Goal: Check status: Check status

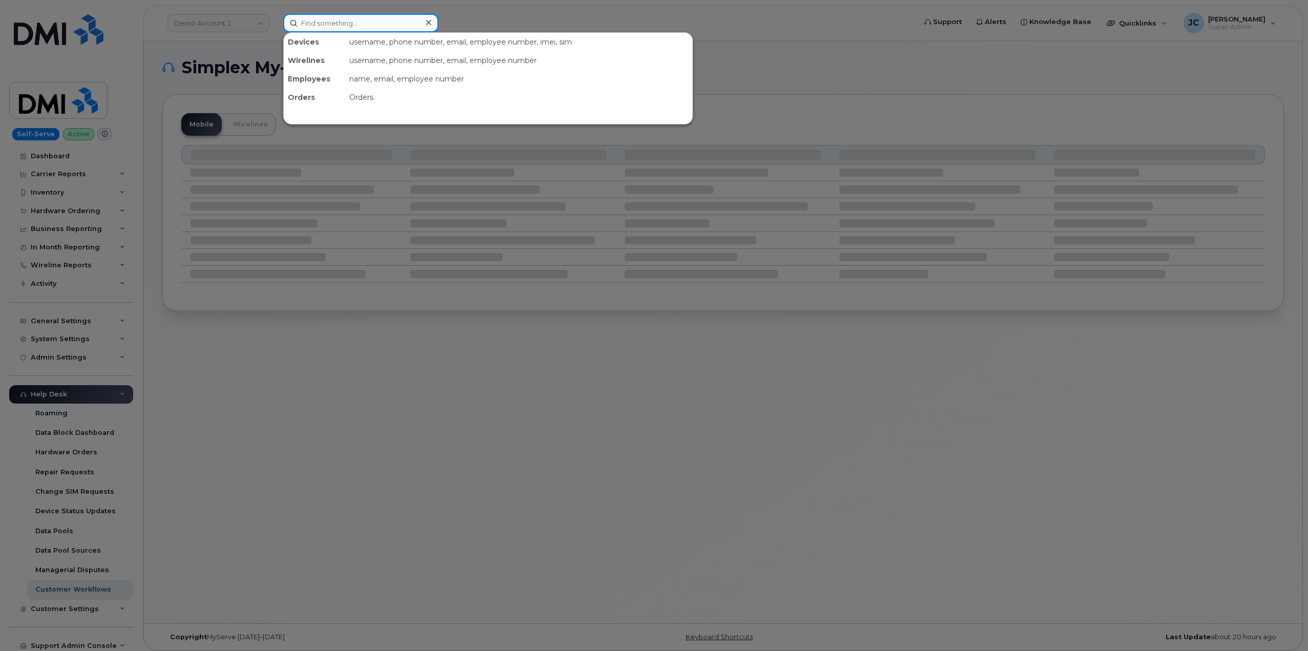
click at [322, 26] on input at bounding box center [360, 23] width 155 height 18
paste input "318.758.1807"
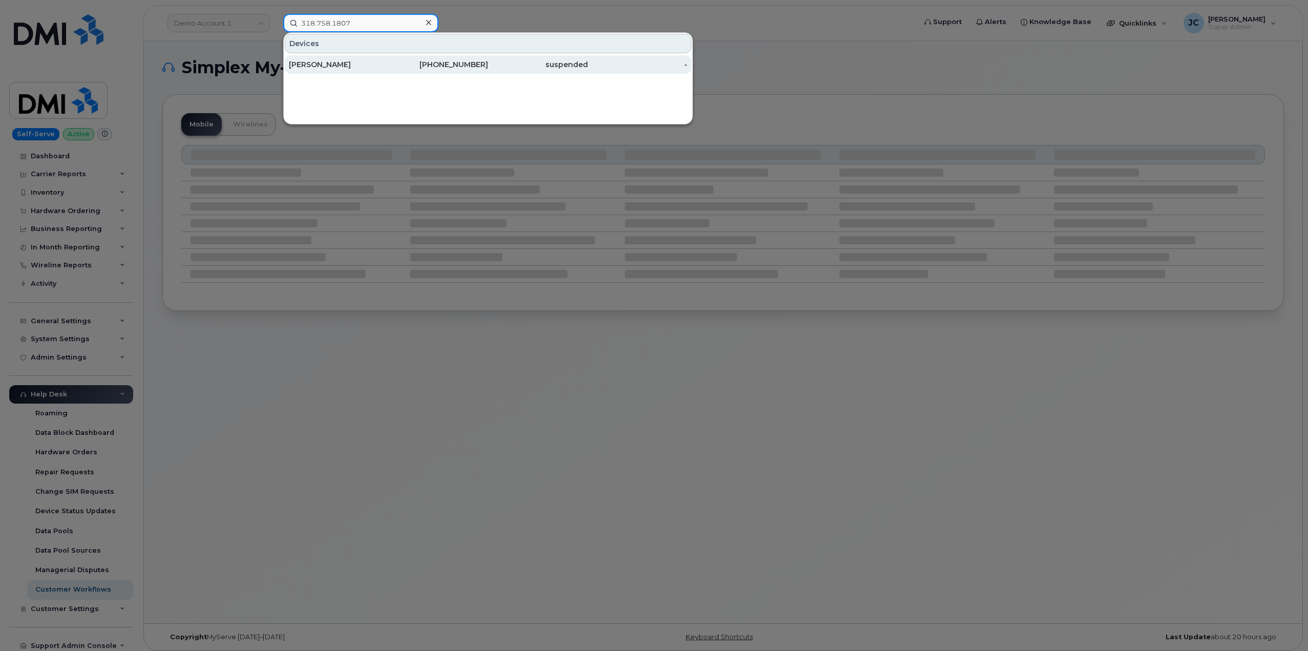
type input "318.758.1807"
click at [430, 64] on div "[PHONE_NUMBER]" at bounding box center [439, 64] width 100 height 10
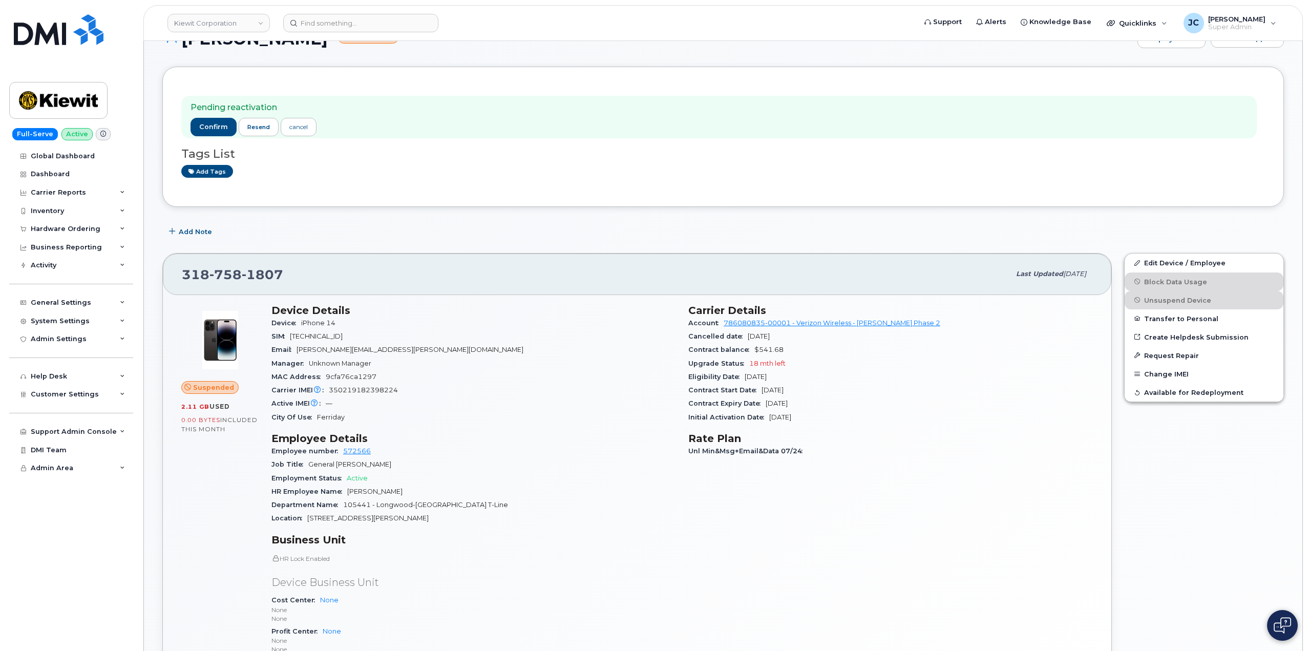
scroll to position [205, 0]
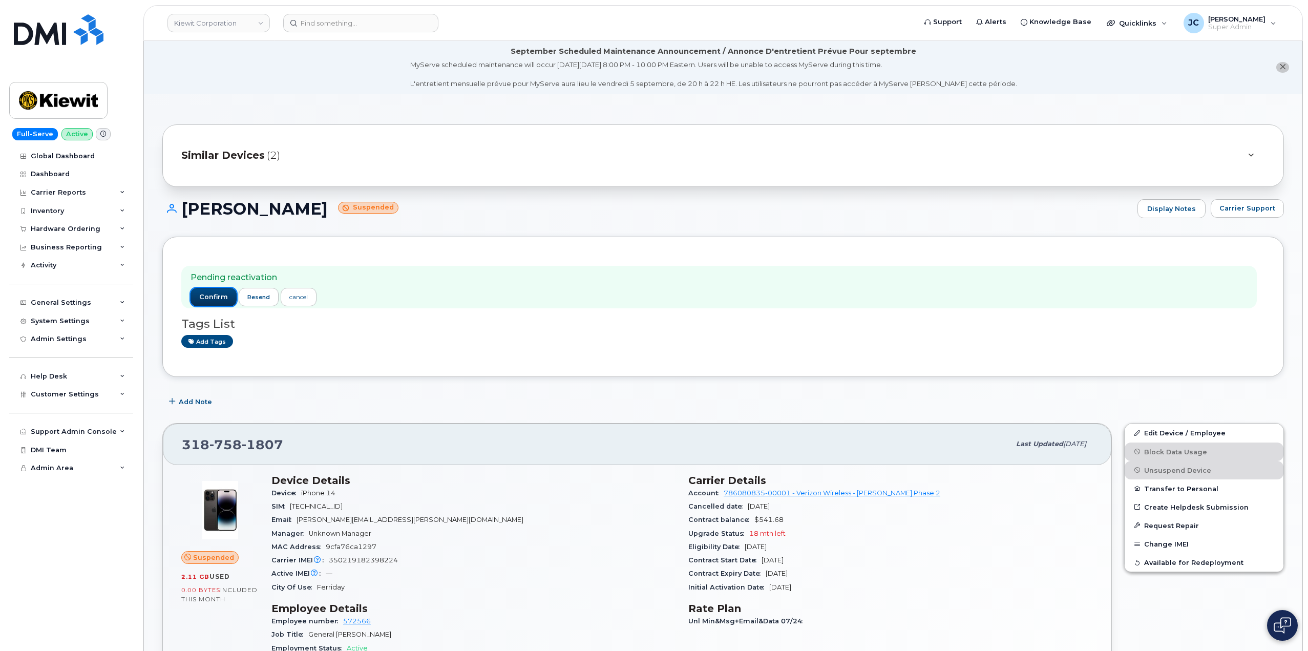
click at [216, 298] on span "confirm" at bounding box center [213, 297] width 29 height 9
